Goal: Information Seeking & Learning: Learn about a topic

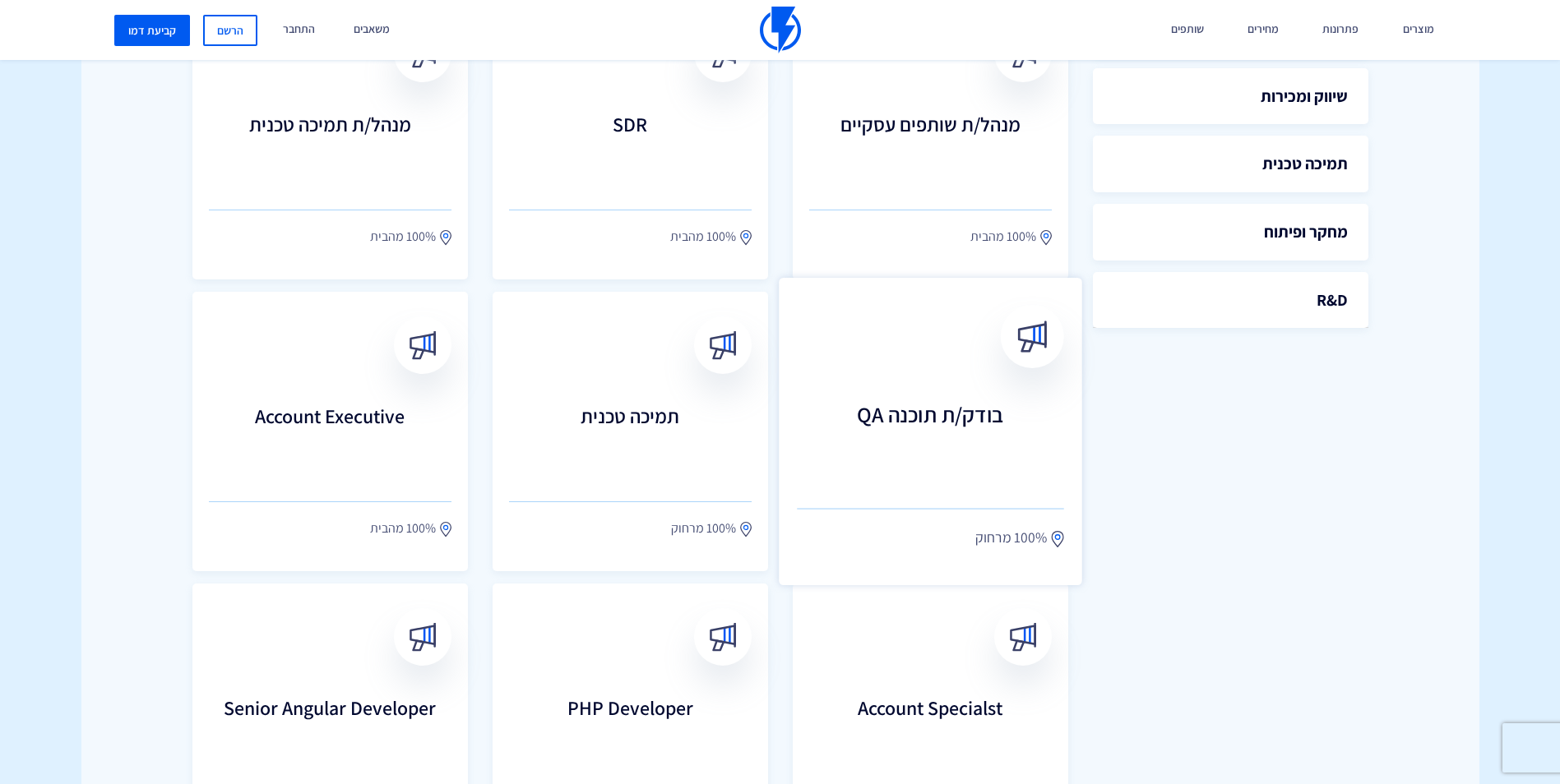
scroll to position [740, 0]
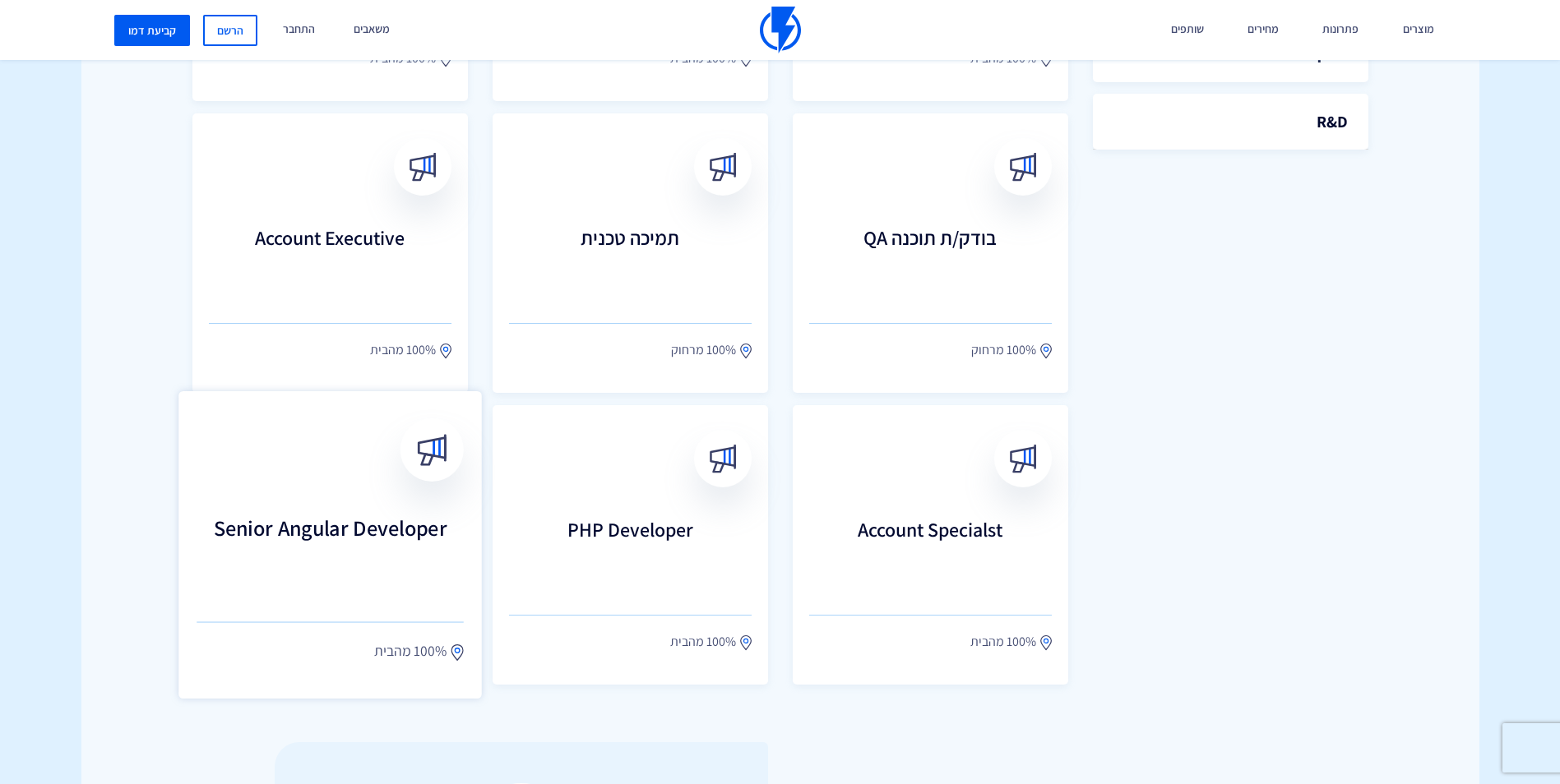
click at [363, 509] on link "Senior Angular Developer 100% מהבית" at bounding box center [329, 545] width 303 height 307
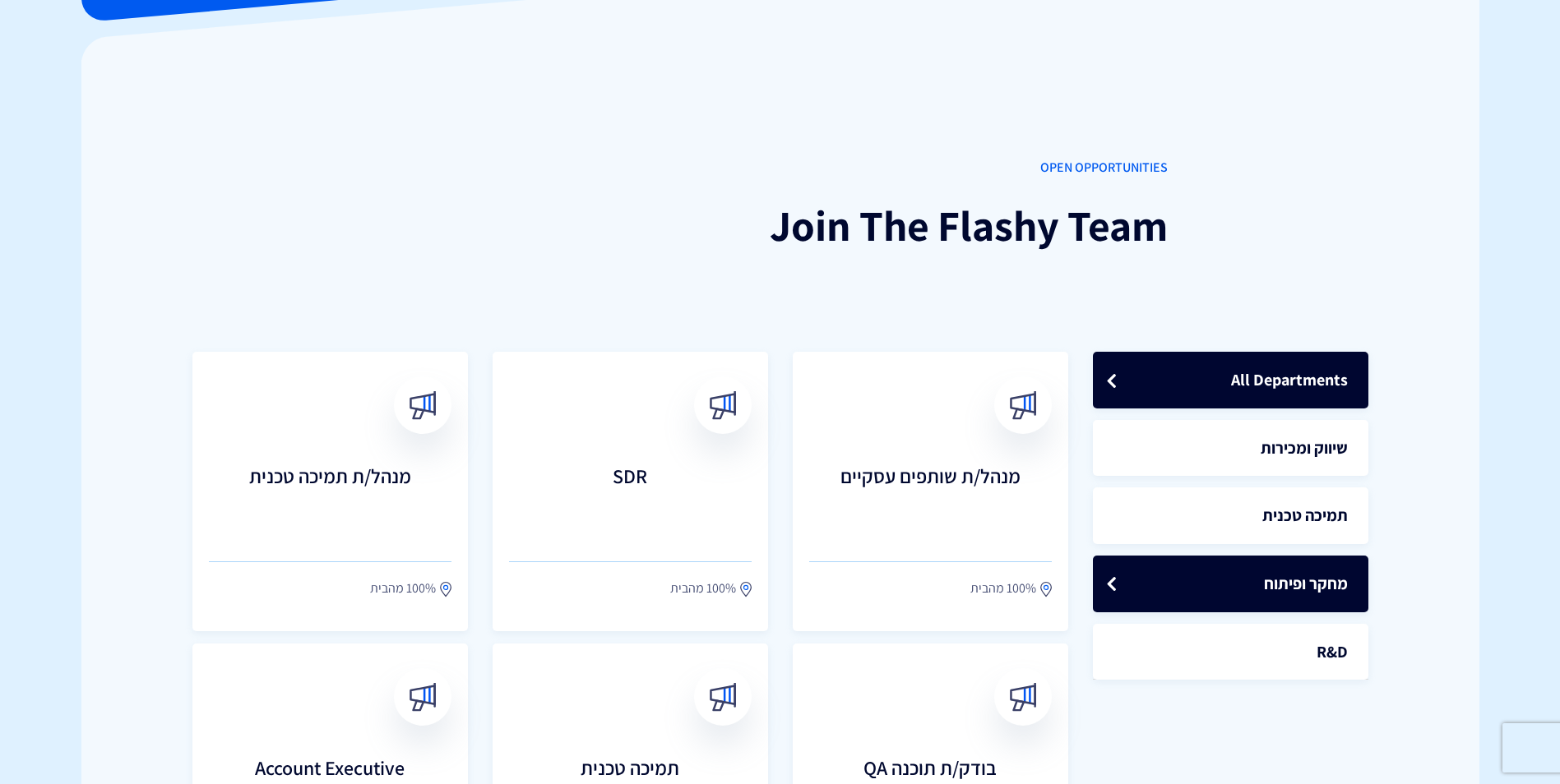
scroll to position [411, 0]
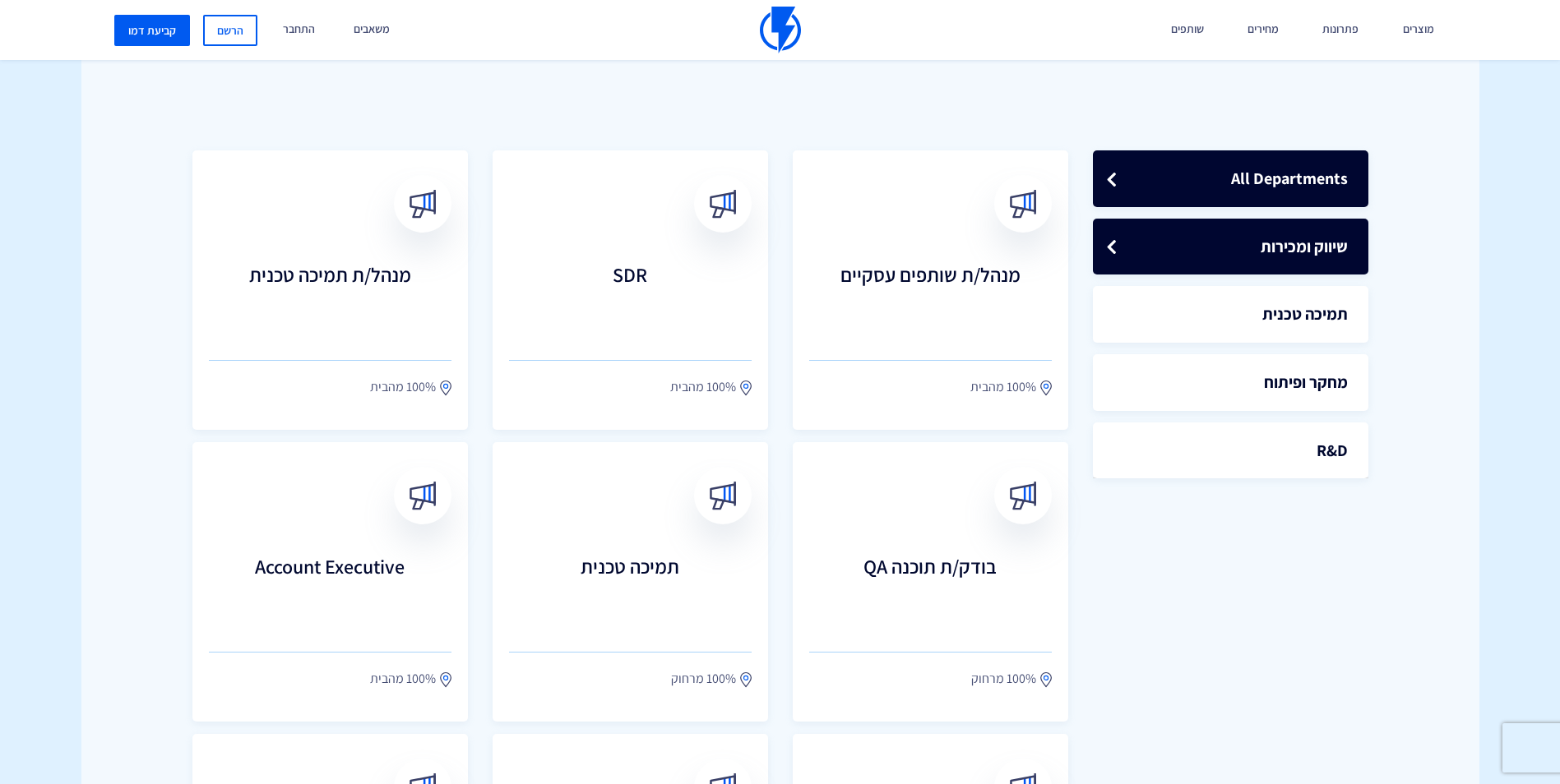
drag, startPoint x: 1272, startPoint y: 278, endPoint x: 1272, endPoint y: 260, distance: 18.0
click at [1272, 278] on ul "All Departments שיווק ומכירות תמיכה טכנית מחקר ופיתוח" at bounding box center [1230, 308] width 275 height 340
click at [1274, 236] on link "שיווק ומכירות" at bounding box center [1230, 247] width 275 height 56
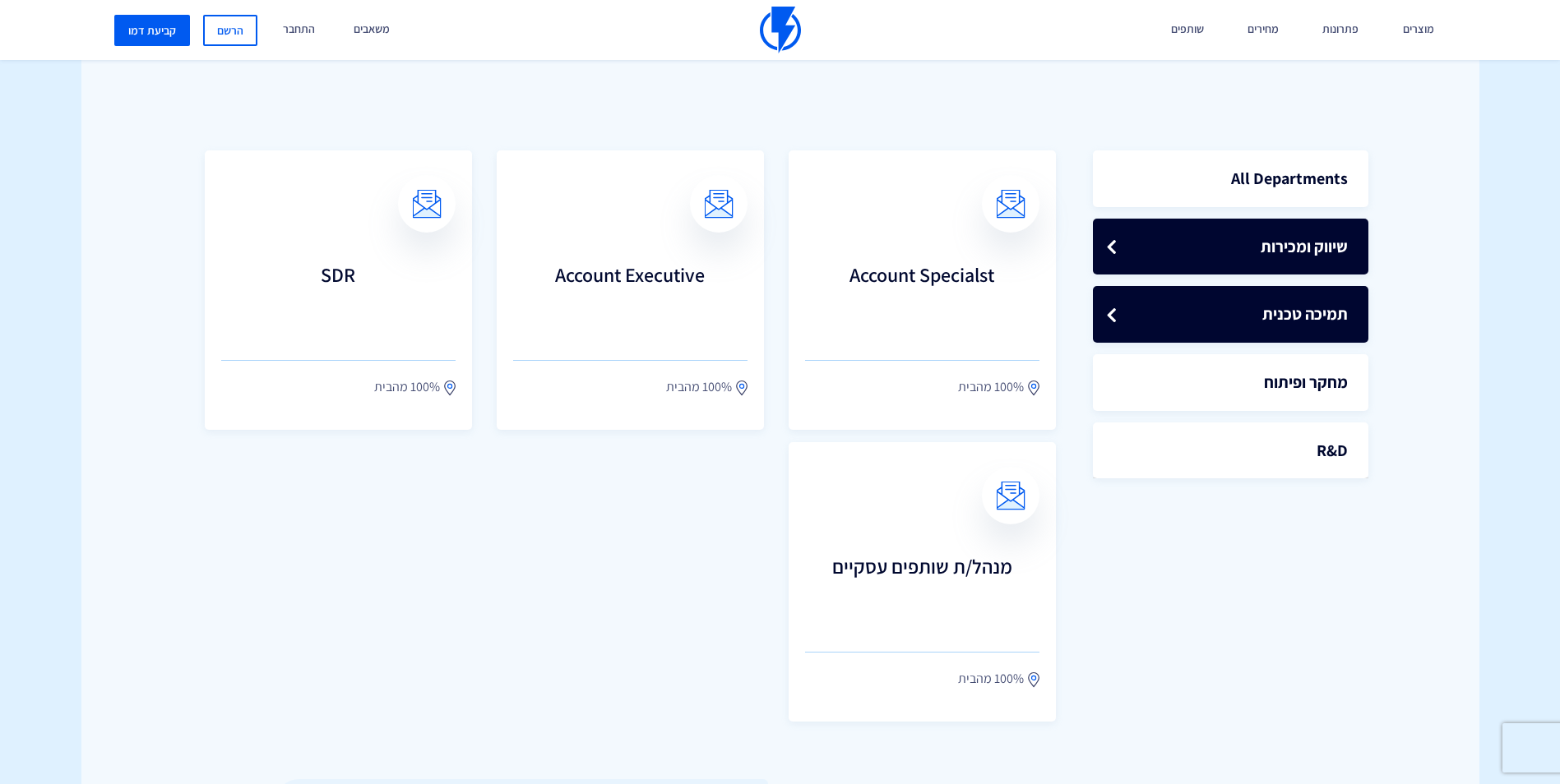
click at [1272, 306] on link "תמיכה טכנית" at bounding box center [1230, 313] width 275 height 56
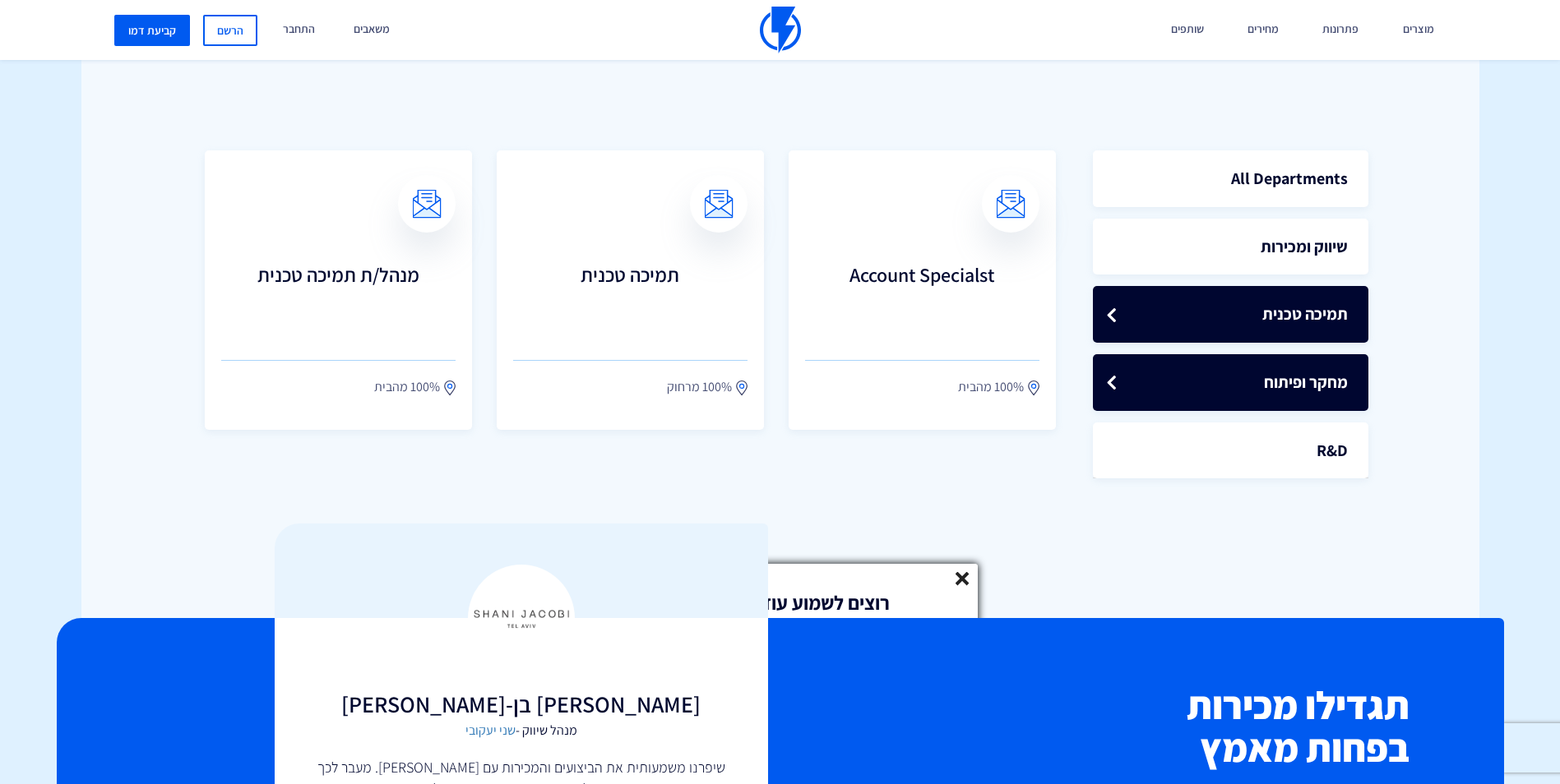
click at [1303, 379] on link "מחקר ופיתוח" at bounding box center [1230, 382] width 275 height 56
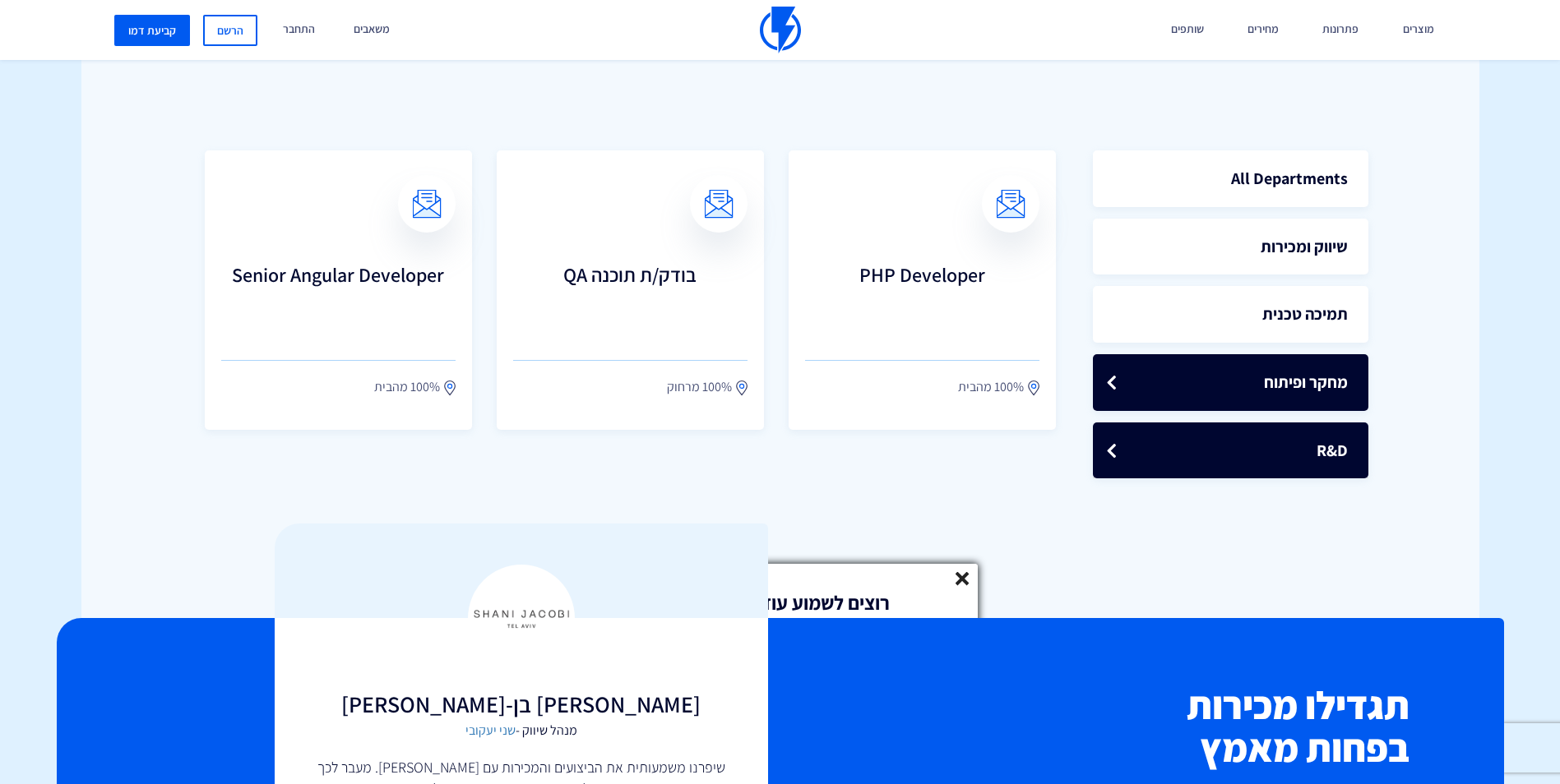
click at [1286, 452] on link "R&D" at bounding box center [1230, 451] width 275 height 56
